Goal: Task Accomplishment & Management: Complete application form

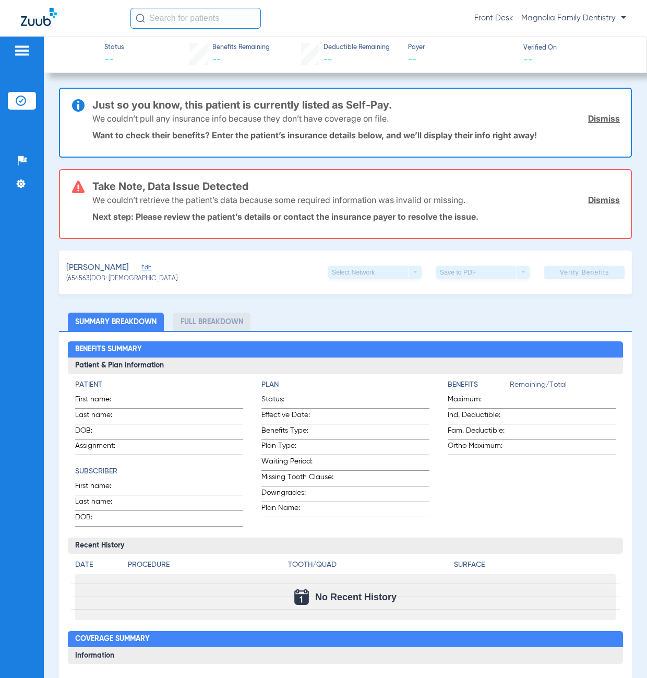
drag, startPoint x: 33, startPoint y: 98, endPoint x: 51, endPoint y: 113, distance: 23.7
click at [34, 99] on li "Insurance Verification" at bounding box center [22, 101] width 28 height 18
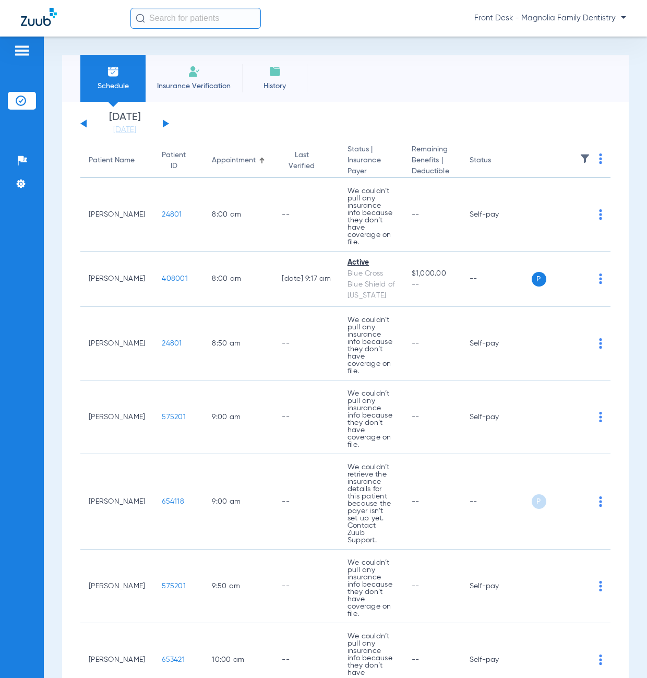
drag, startPoint x: 201, startPoint y: 84, endPoint x: 208, endPoint y: 106, distance: 23.1
click at [201, 86] on span "Insurance Verification" at bounding box center [194, 86] width 81 height 10
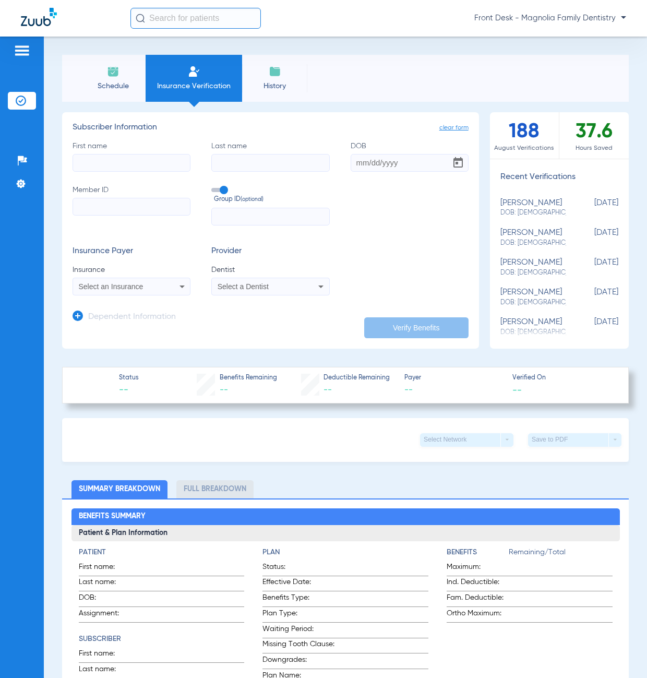
click at [107, 166] on input "First name" at bounding box center [132, 163] width 118 height 18
type input "[PERSON_NAME]"
click at [119, 207] on input "Member ID" at bounding box center [132, 207] width 118 height 18
type input "469210908"
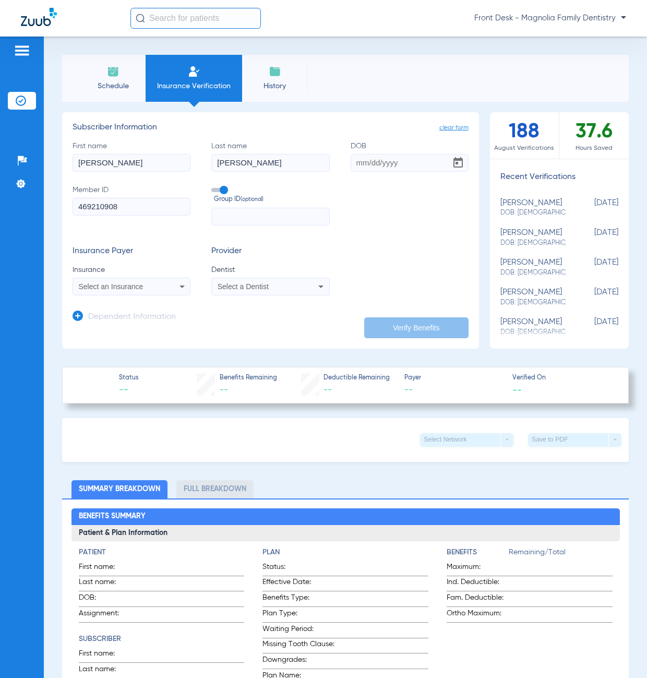
click at [123, 285] on span "Select an Insurance" at bounding box center [111, 286] width 65 height 8
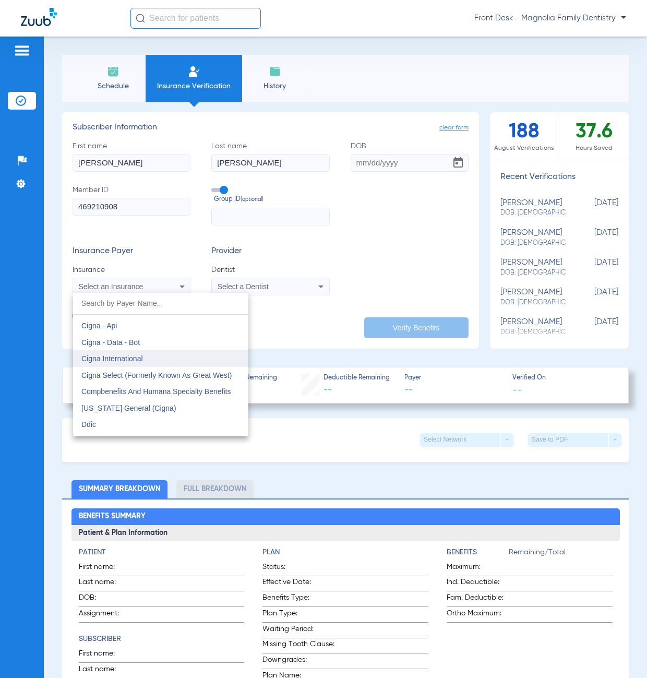
scroll to position [1514, 0]
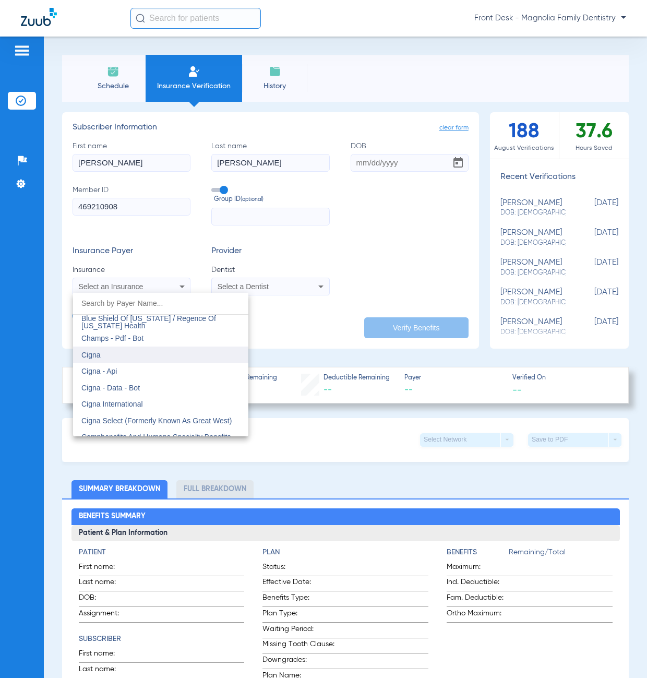
click at [142, 352] on mat-option "Cigna" at bounding box center [160, 355] width 175 height 17
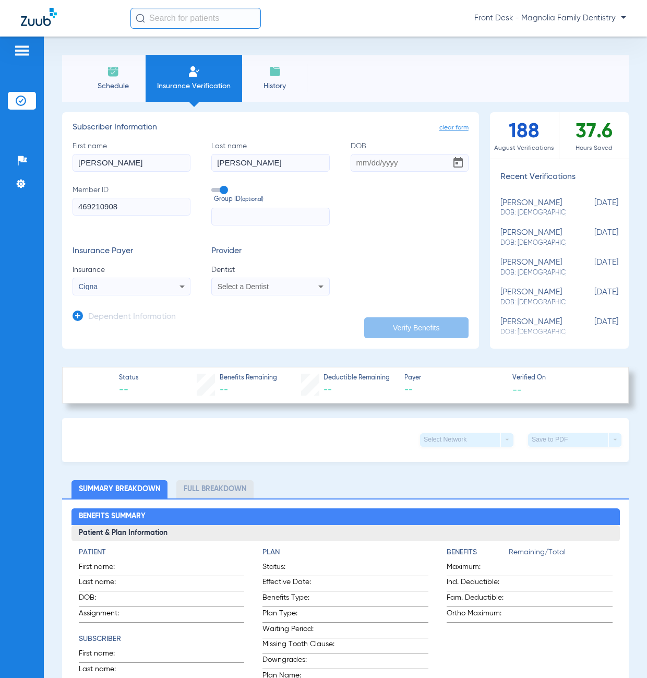
click at [234, 289] on span "Select a Dentist" at bounding box center [243, 286] width 51 height 8
drag, startPoint x: 233, startPoint y: 290, endPoint x: 221, endPoint y: 324, distance: 35.7
click at [225, 324] on span "[PERSON_NAME]" at bounding box center [249, 323] width 61 height 8
click at [354, 164] on input "DOB" at bounding box center [410, 163] width 118 height 18
click at [361, 164] on input "10102018" at bounding box center [410, 163] width 118 height 18
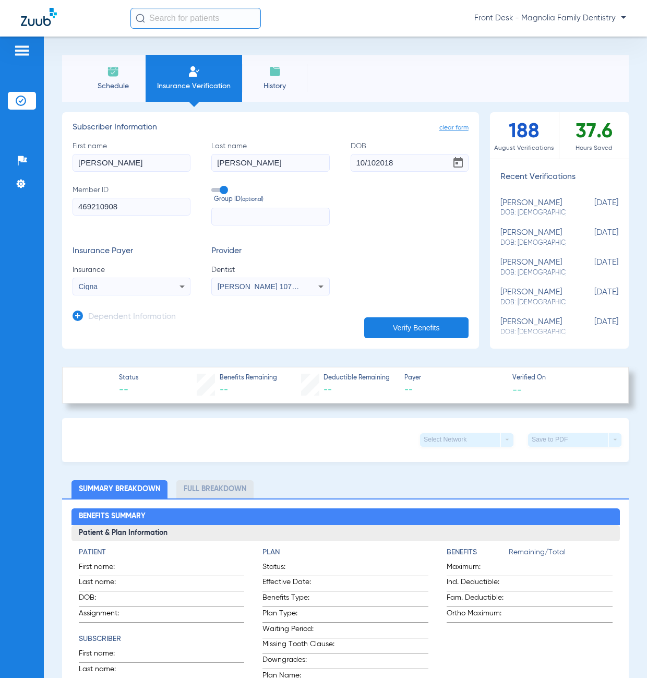
click at [372, 167] on input "10/102018" at bounding box center [410, 163] width 118 height 18
type input "[DATE]"
click at [398, 325] on button "Verify Benefits" at bounding box center [416, 327] width 104 height 21
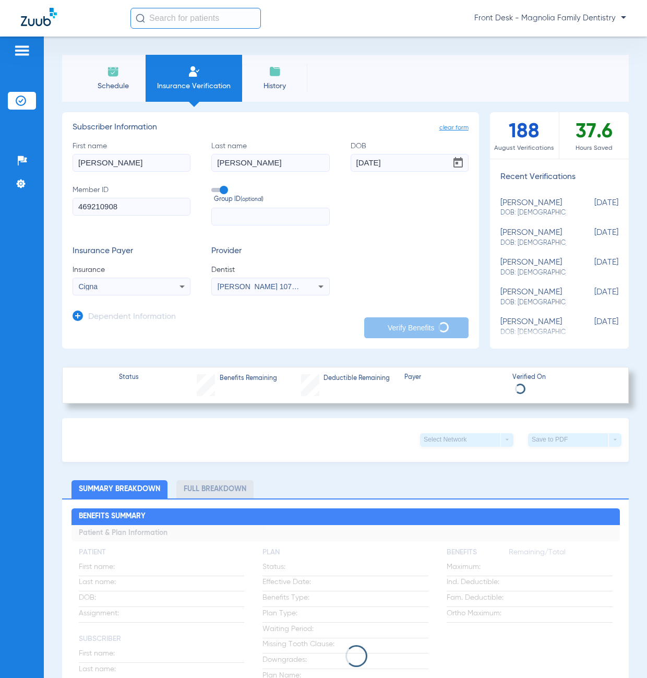
click at [2, 169] on div "Patients Insurance Verification Setup Help Center Settings" at bounding box center [22, 376] width 44 height 678
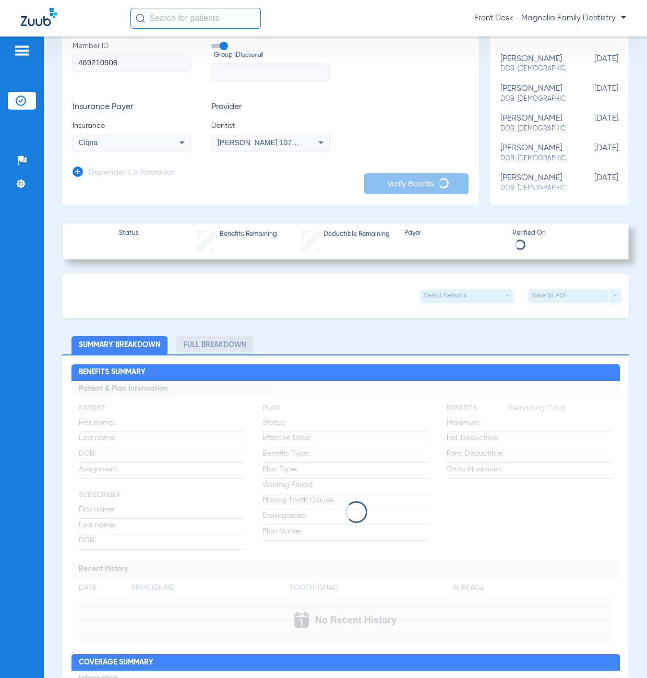
scroll to position [157, 0]
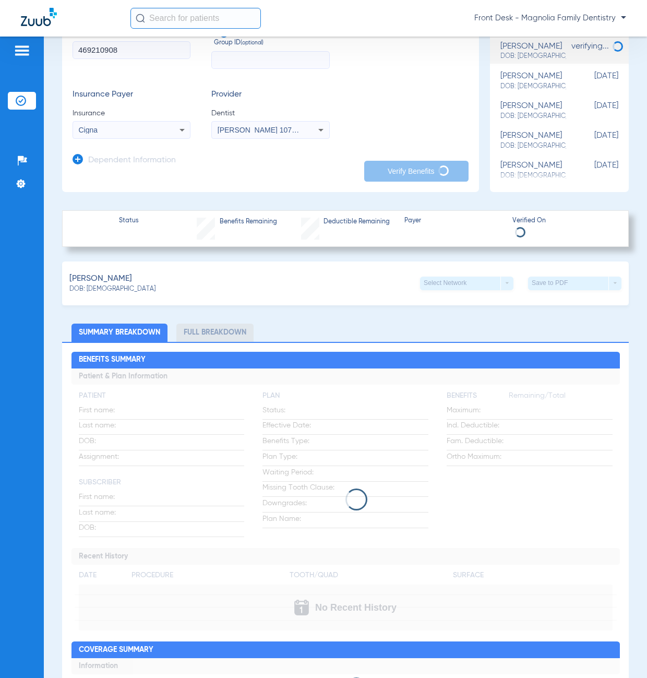
click at [8, 2] on div "Front Desk - Magnolia Family Dentistry" at bounding box center [323, 18] width 647 height 37
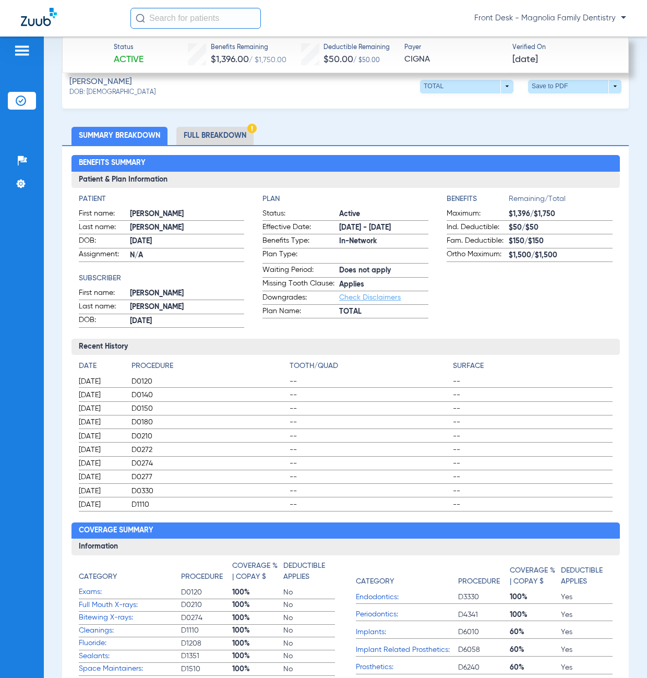
scroll to position [418, 0]
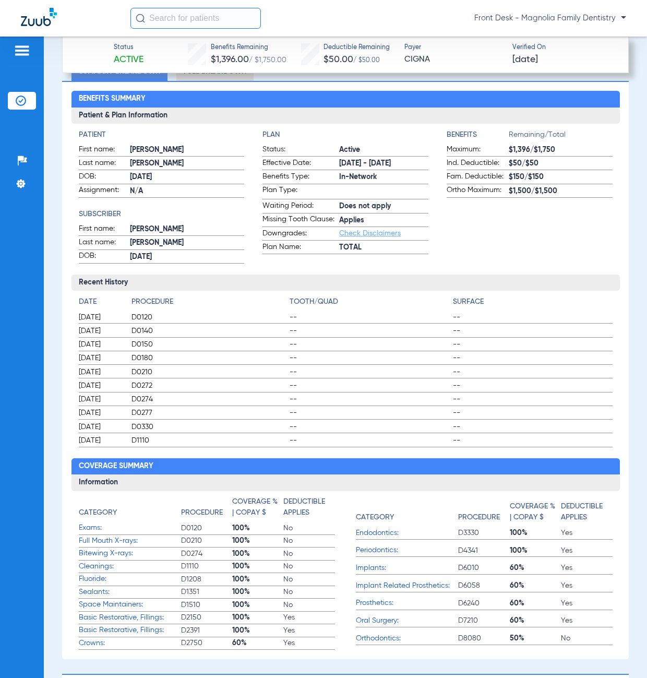
click at [4, 495] on div "Patients Insurance Verification Setup Help Center Settings" at bounding box center [22, 376] width 44 height 678
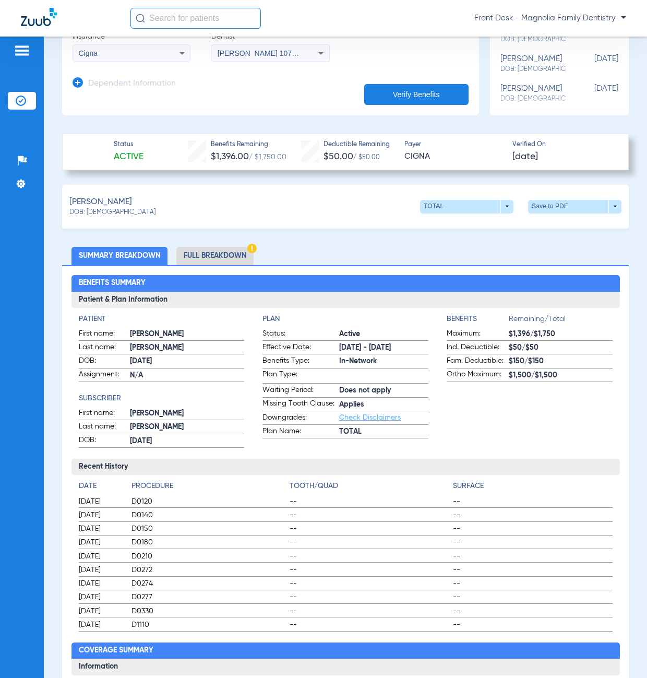
scroll to position [157, 0]
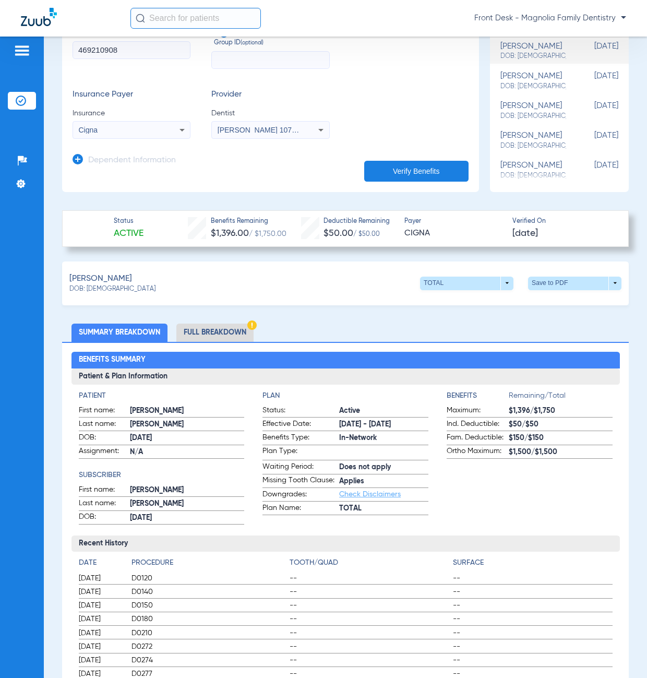
click at [209, 336] on li "Full Breakdown" at bounding box center [214, 333] width 77 height 18
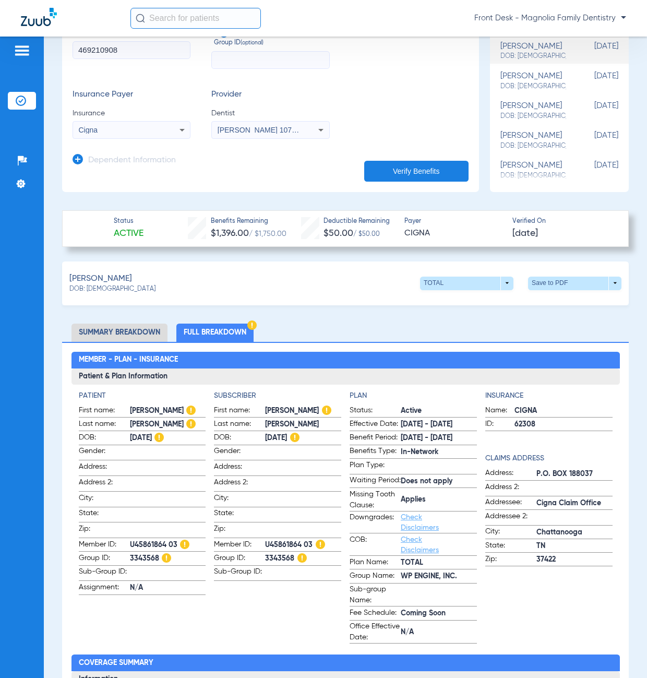
scroll to position [209, 0]
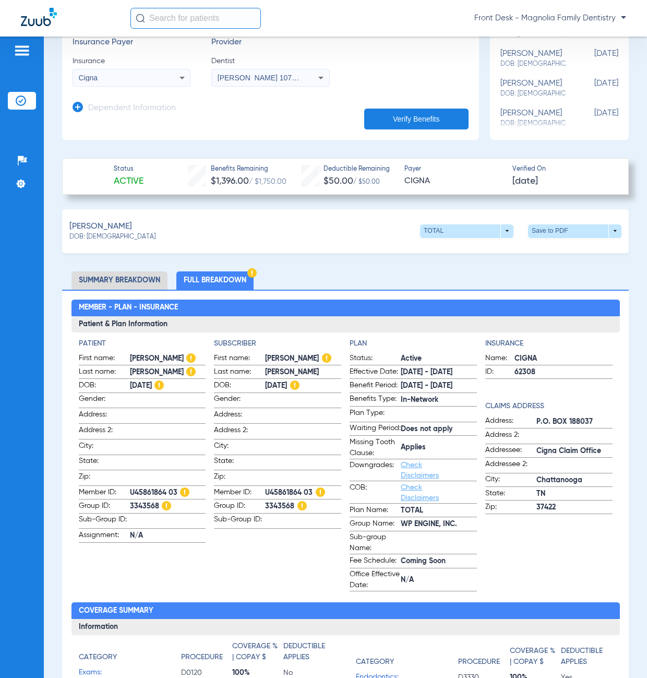
click at [12, 528] on div "Patients Insurance Verification Setup Help Center Settings" at bounding box center [22, 376] width 44 height 678
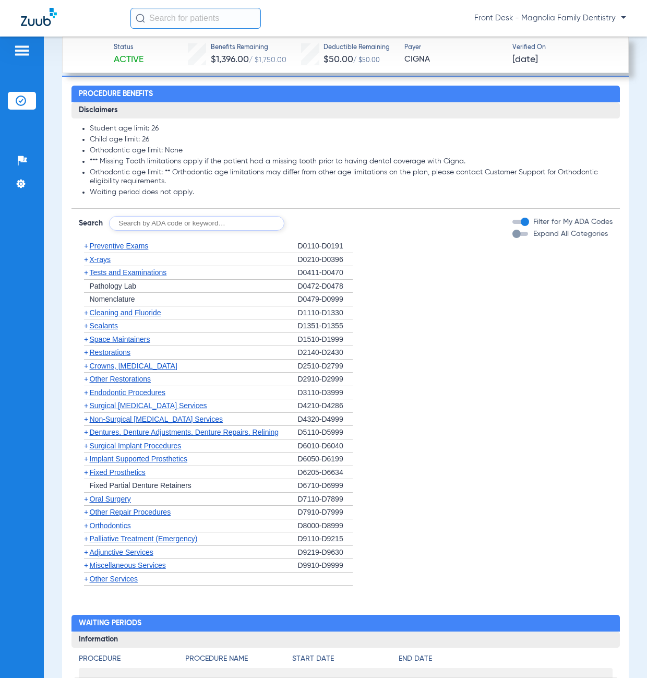
scroll to position [1253, 0]
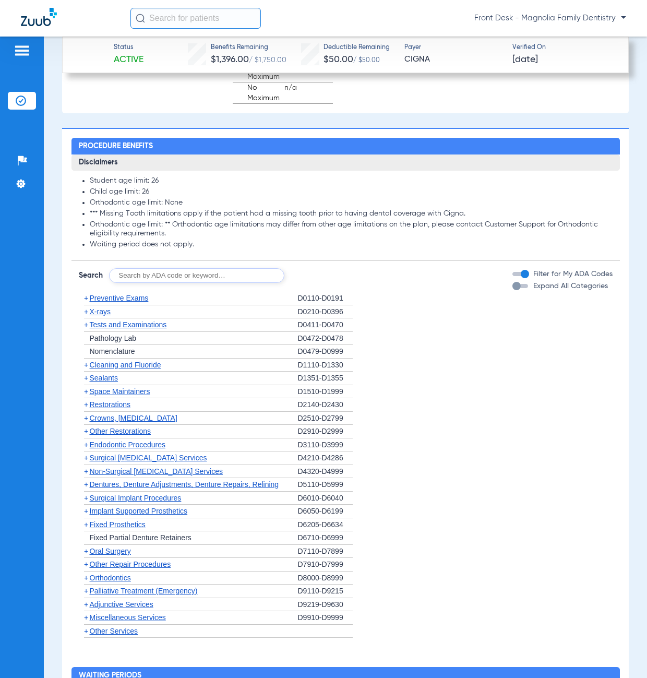
drag, startPoint x: 9, startPoint y: 469, endPoint x: 53, endPoint y: 449, distance: 48.6
click at [8, 469] on div "Patients Insurance Verification Setup Help Center Settings" at bounding box center [22, 376] width 44 height 678
click at [84, 302] on span "+" at bounding box center [86, 298] width 4 height 8
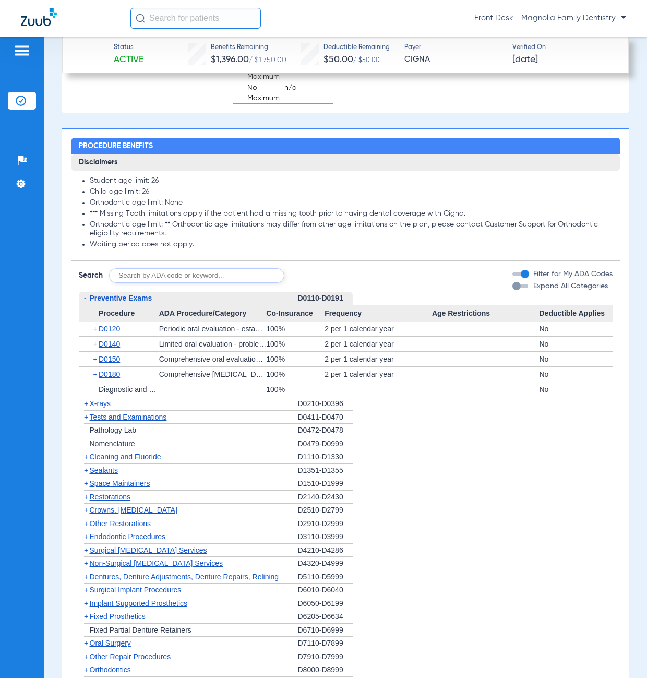
click at [86, 302] on span "-" at bounding box center [85, 298] width 3 height 8
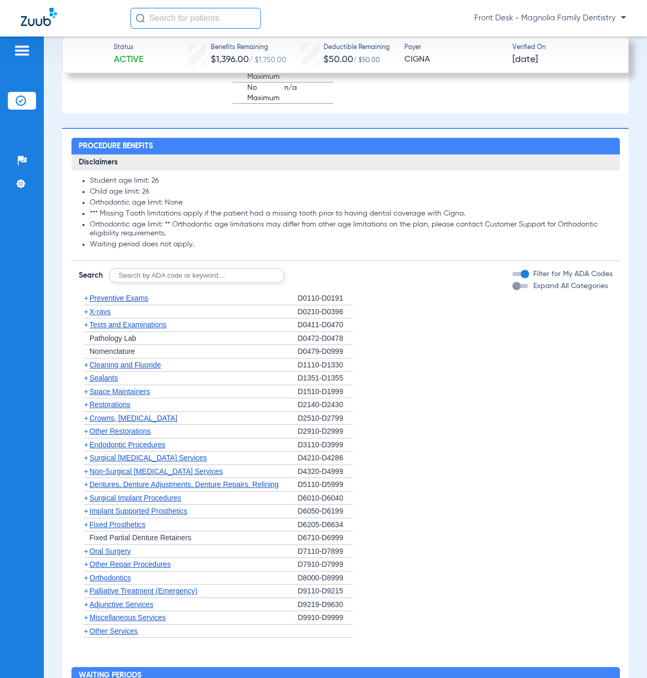
click at [86, 316] on span "+" at bounding box center [86, 312] width 4 height 8
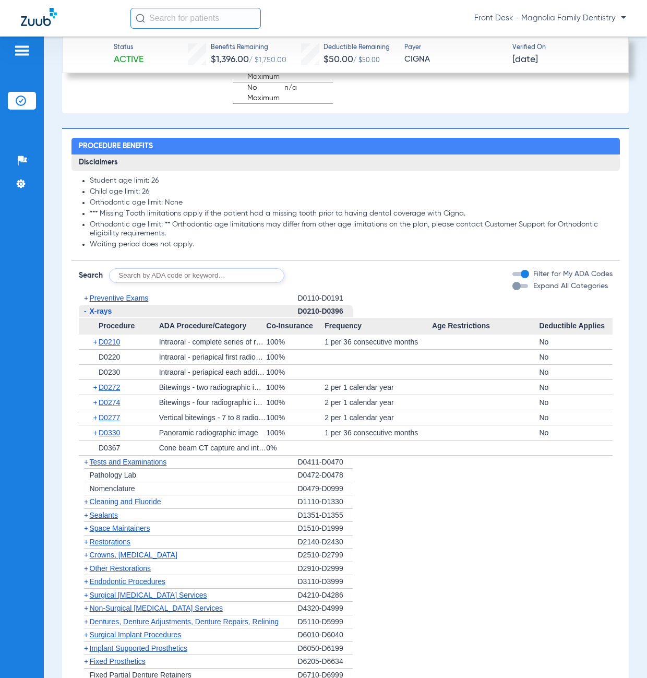
click at [85, 315] on span "-" at bounding box center [85, 311] width 3 height 8
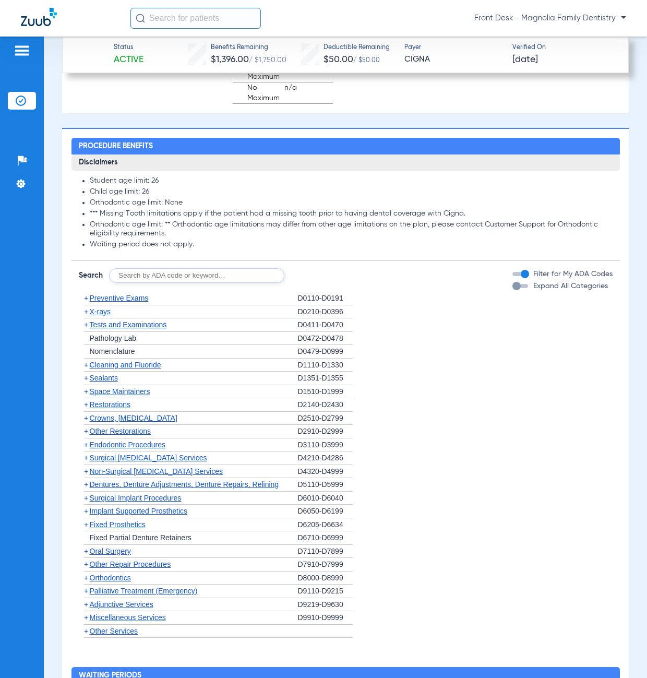
click at [84, 371] on span "+" at bounding box center [84, 365] width 11 height 13
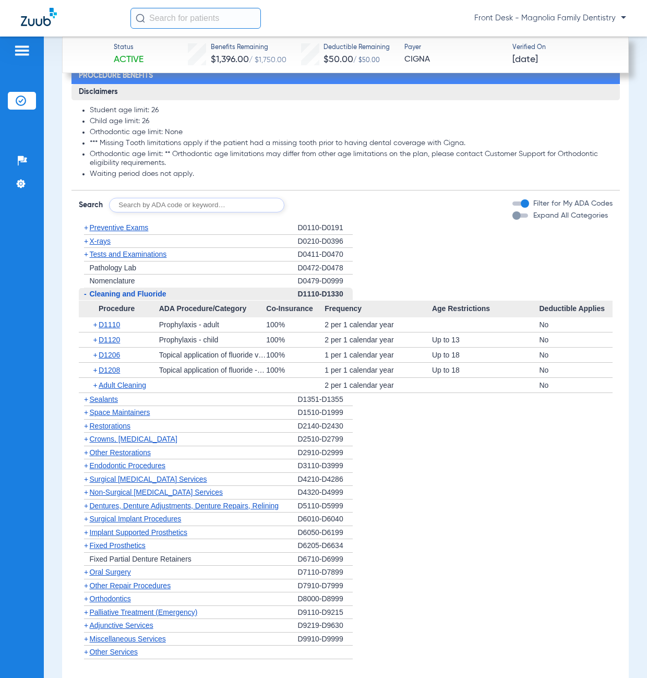
scroll to position [1358, 0]
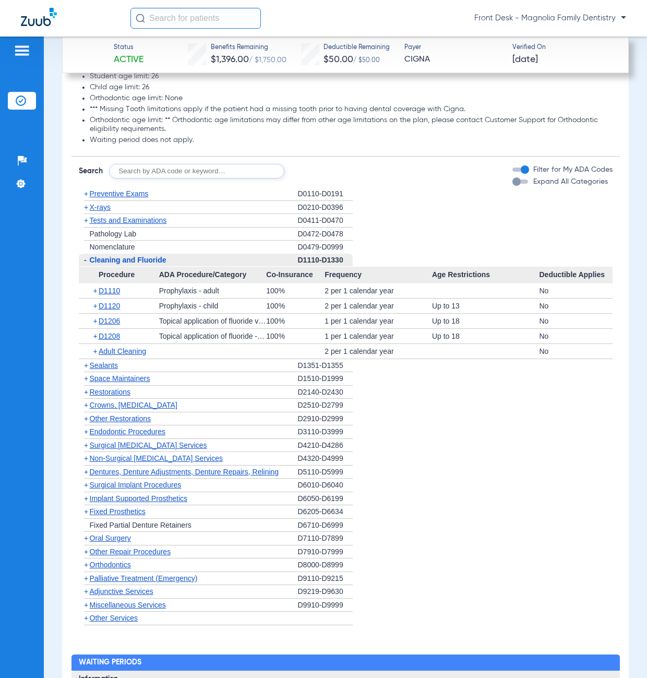
click at [87, 370] on span "+" at bounding box center [86, 365] width 4 height 8
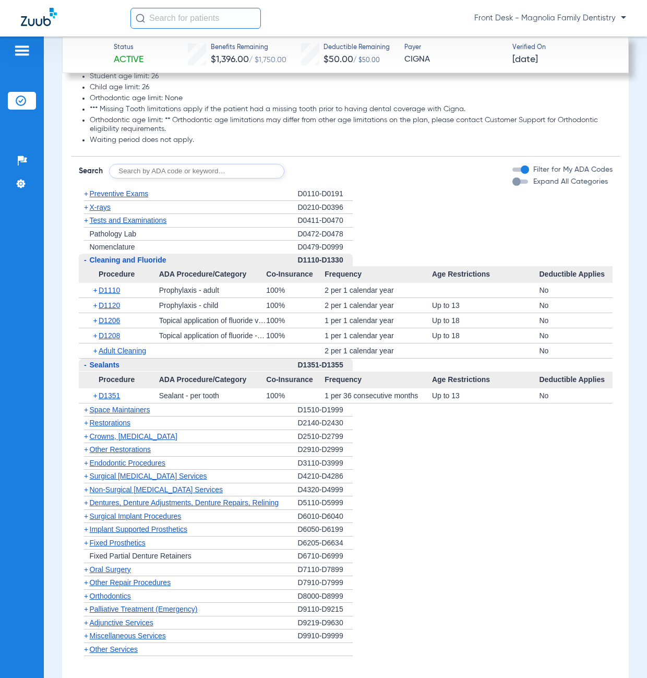
scroll to position [1410, 0]
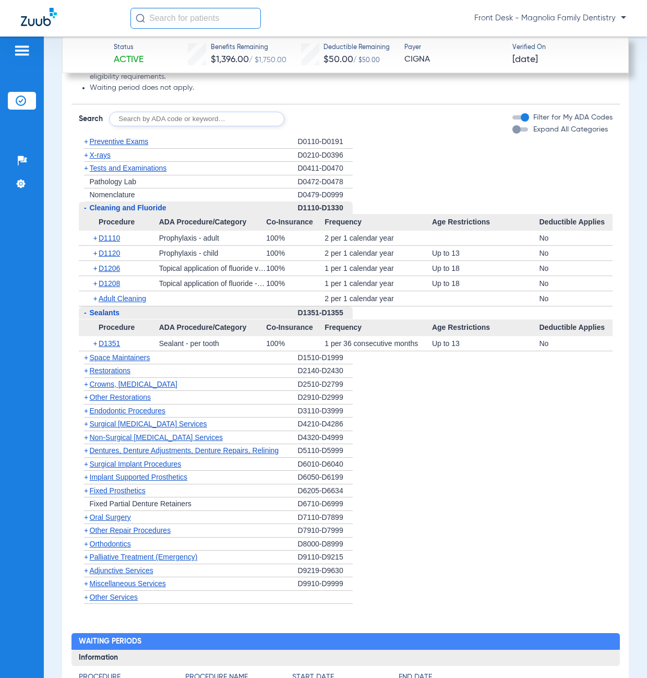
click at [87, 375] on span "+" at bounding box center [86, 371] width 4 height 8
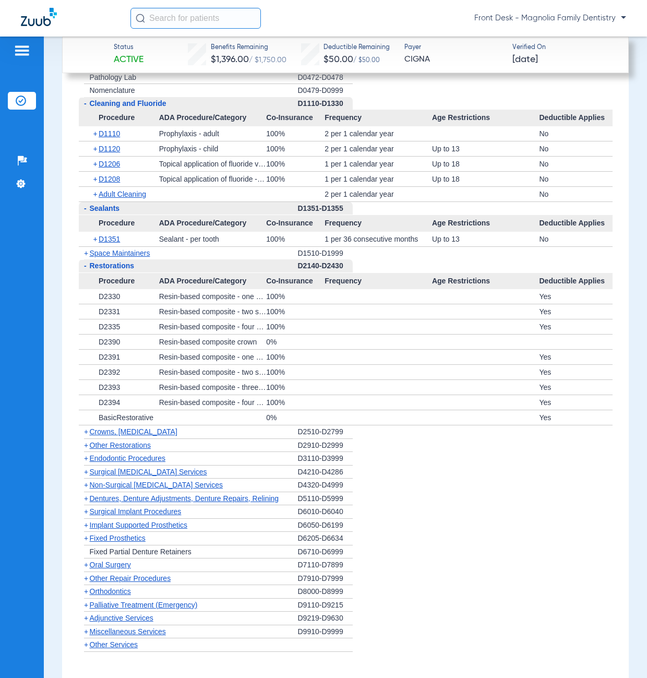
scroll to position [1566, 0]
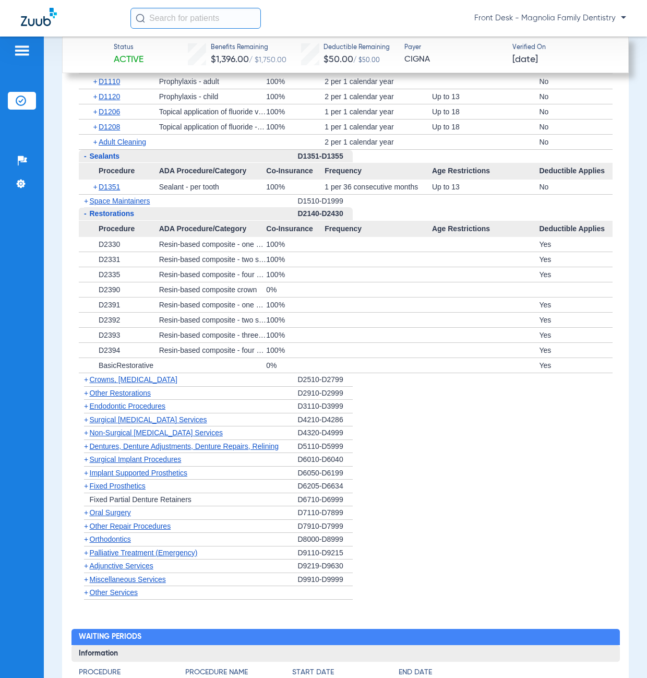
click at [86, 384] on span "+" at bounding box center [86, 379] width 4 height 8
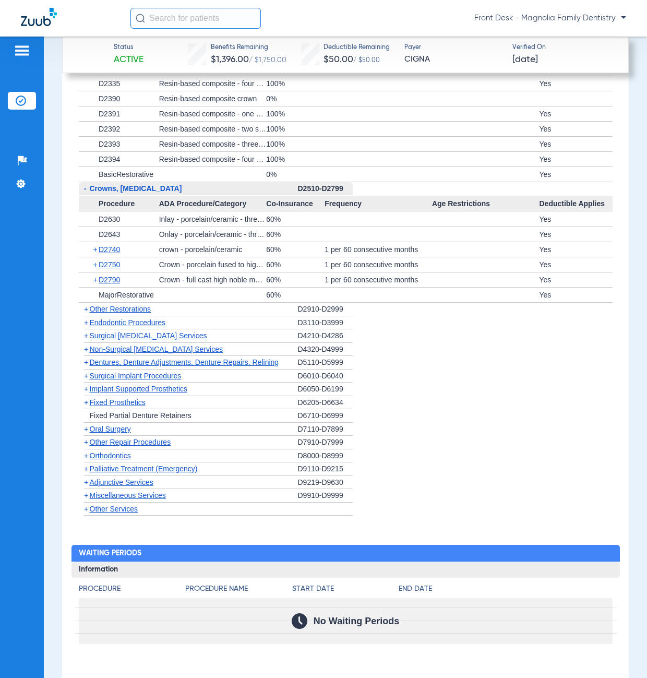
scroll to position [1775, 0]
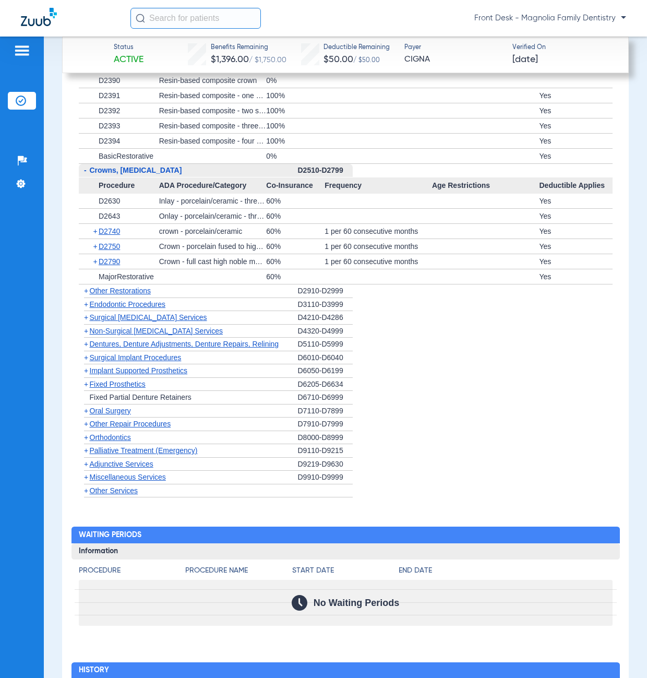
click at [86, 309] on span "+" at bounding box center [86, 304] width 4 height 8
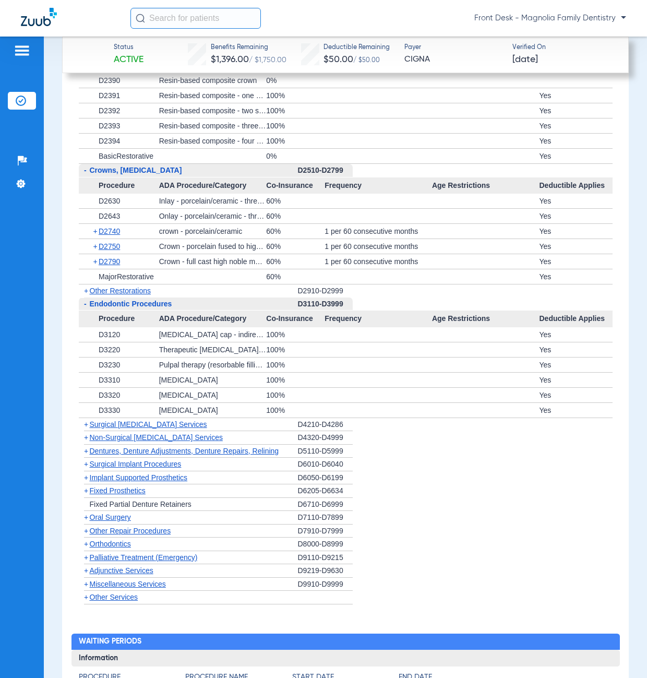
click at [86, 308] on span "-" at bounding box center [85, 304] width 3 height 8
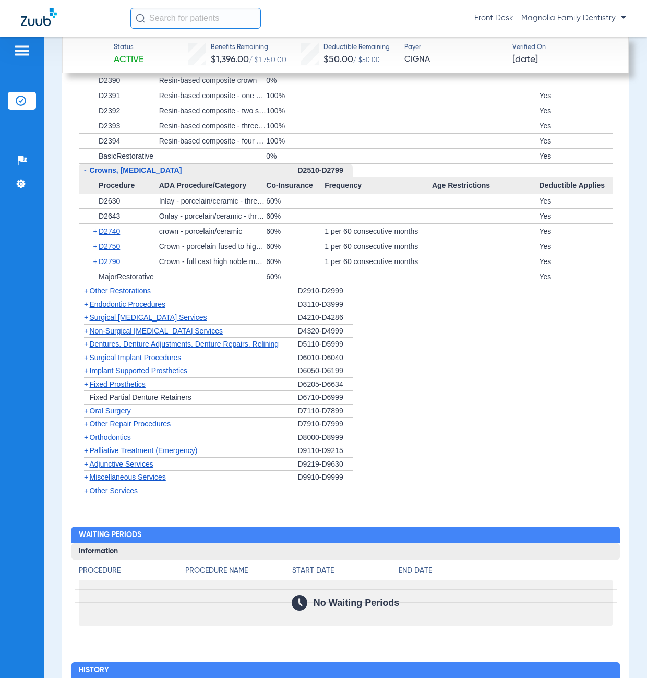
click at [84, 335] on span "+" at bounding box center [86, 331] width 4 height 8
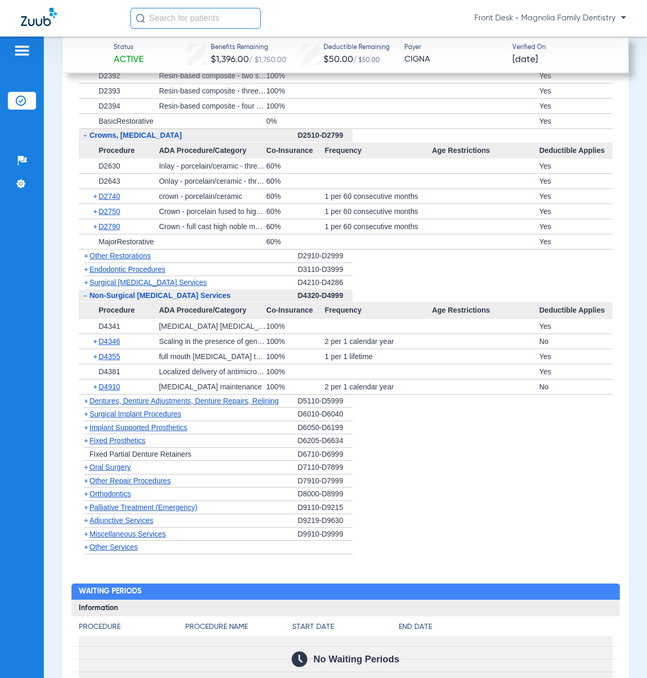
scroll to position [1828, 0]
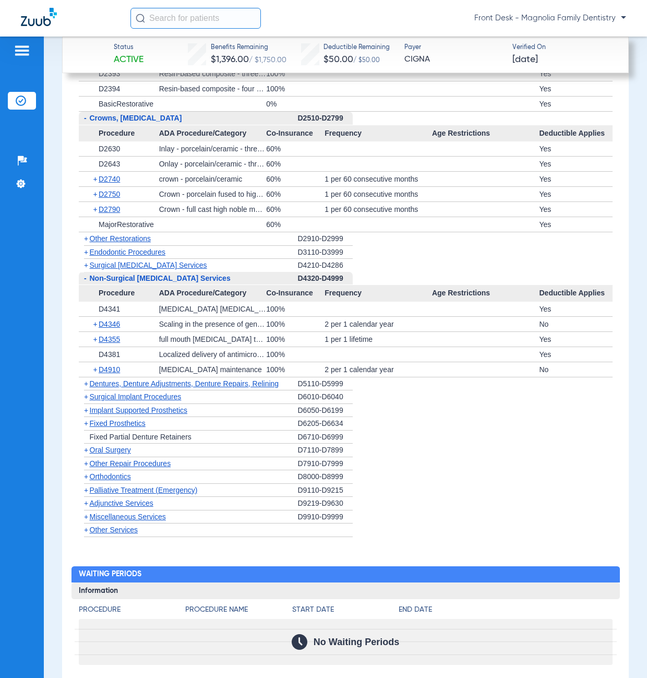
click at [86, 521] on span "+" at bounding box center [86, 517] width 4 height 8
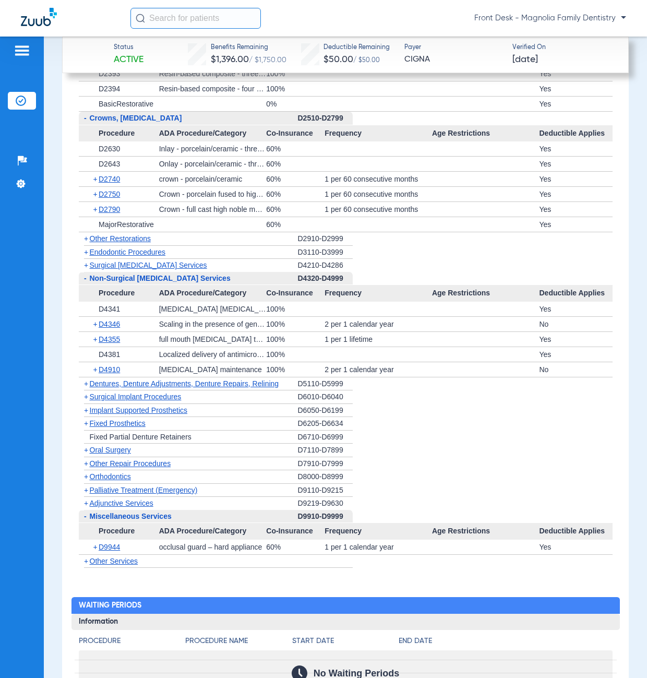
click at [87, 481] on span "+" at bounding box center [86, 477] width 4 height 8
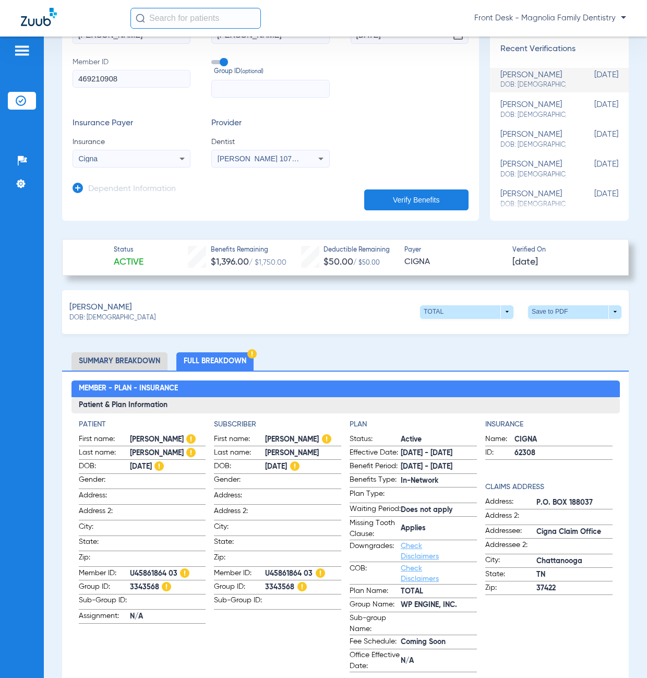
scroll to position [104, 0]
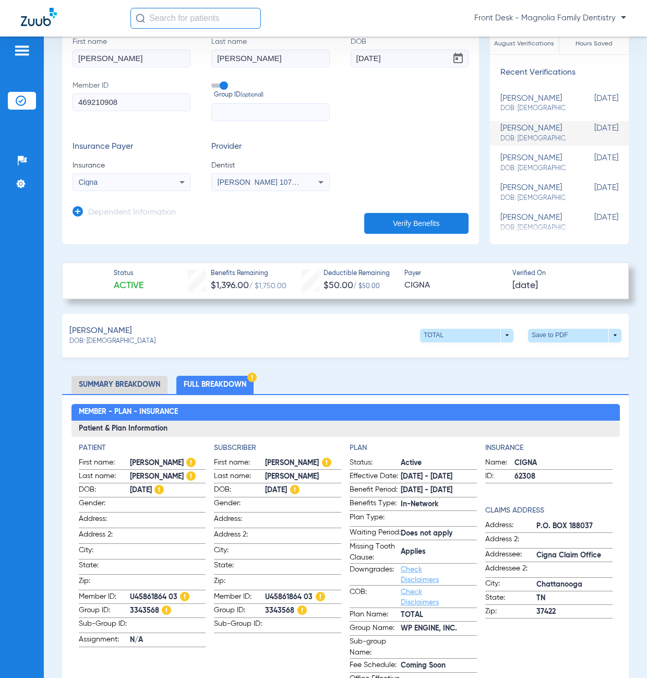
click at [9, 280] on div "Patients Insurance Verification Setup Help Center Settings" at bounding box center [22, 376] width 44 height 678
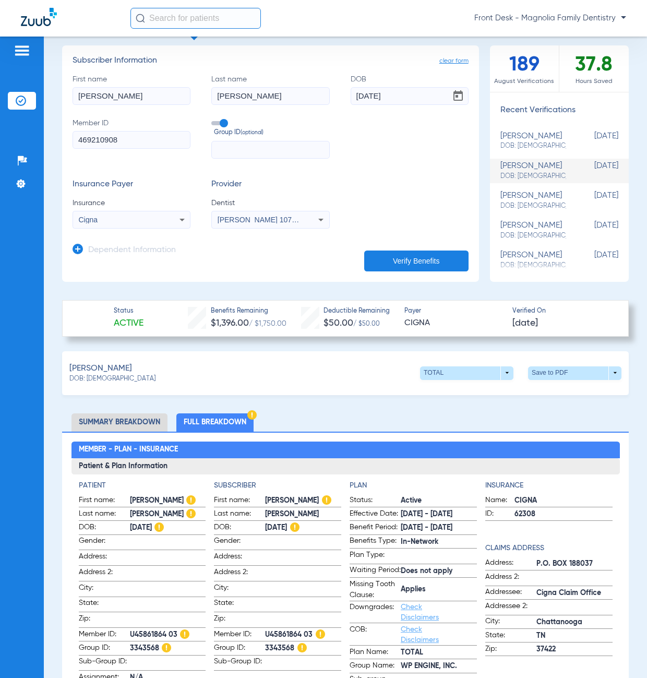
scroll to position [0, 0]
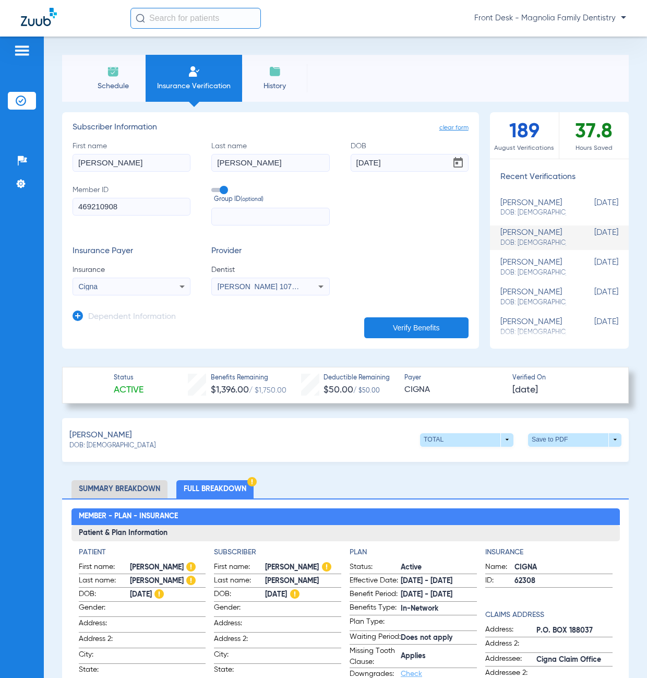
drag, startPoint x: 29, startPoint y: 101, endPoint x: 35, endPoint y: 108, distance: 9.2
click at [34, 104] on li "Insurance Verification" at bounding box center [22, 101] width 28 height 18
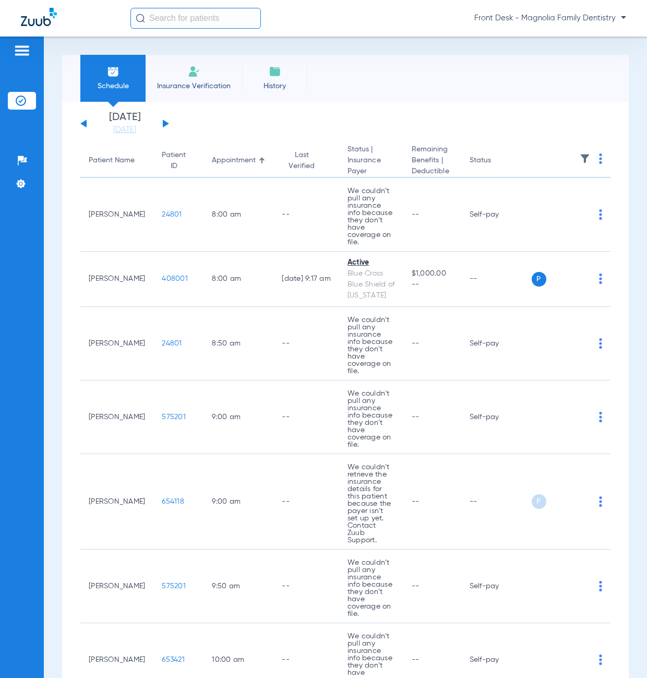
click at [167, 124] on button at bounding box center [166, 124] width 6 height 8
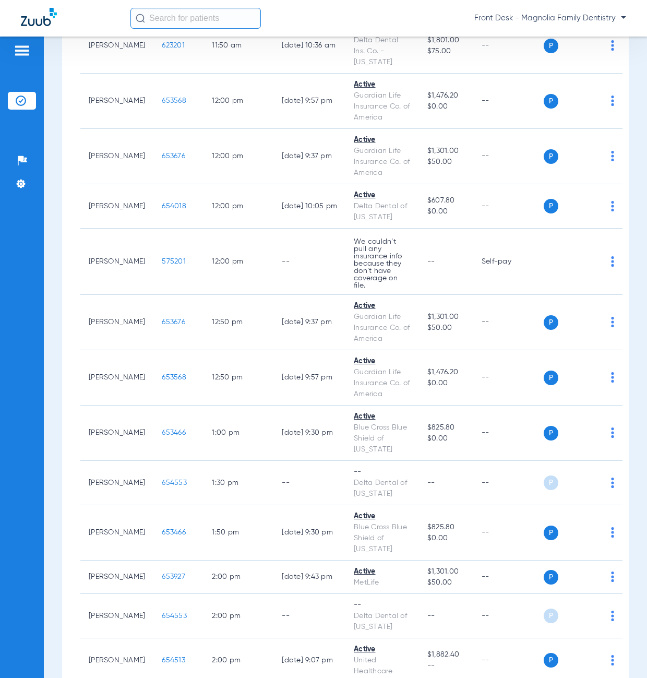
scroll to position [1030, 0]
